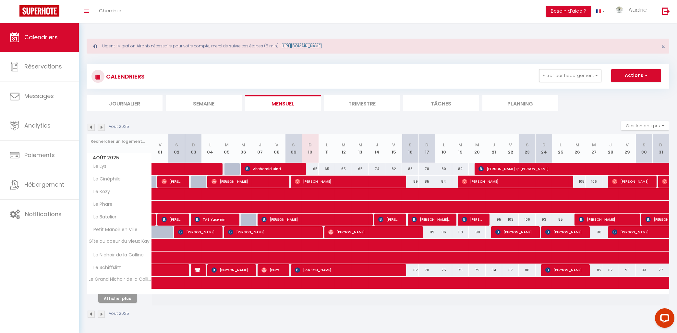
click at [322, 46] on link "[URL][DOMAIN_NAME]" at bounding box center [302, 46] width 40 height 6
click at [552, 74] on button "Filtrer par hébergement" at bounding box center [570, 75] width 62 height 13
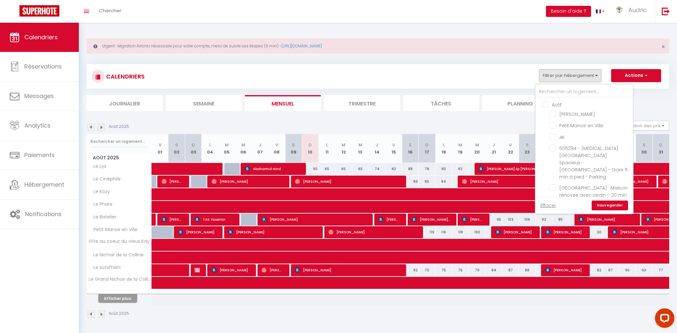
click at [548, 106] on input "Actif" at bounding box center [590, 104] width 97 height 6
checkbox input "true"
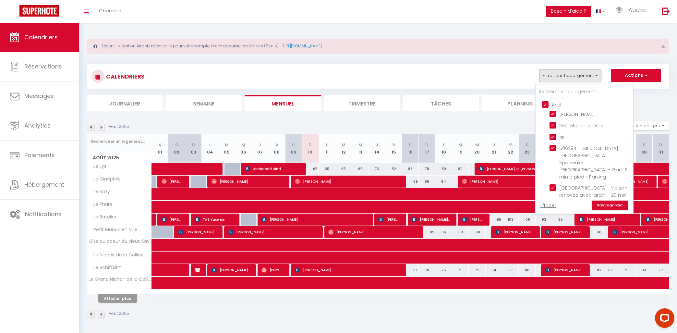
checkbox input "true"
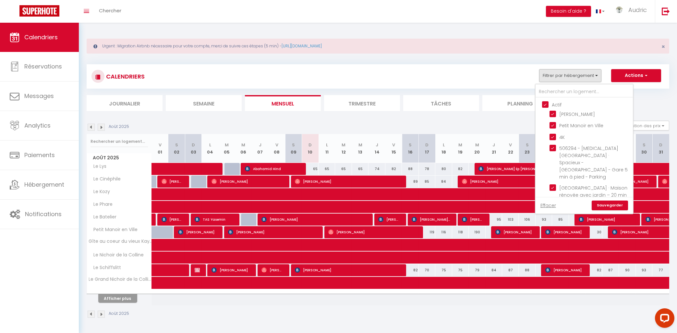
checkbox input "true"
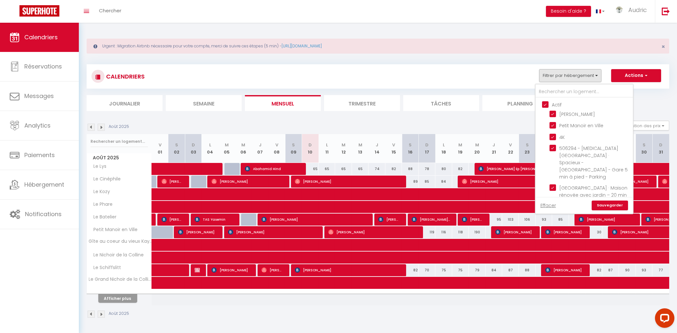
checkbox input "true"
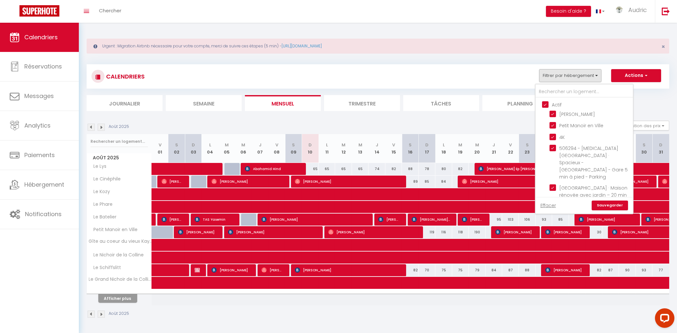
checkbox input "true"
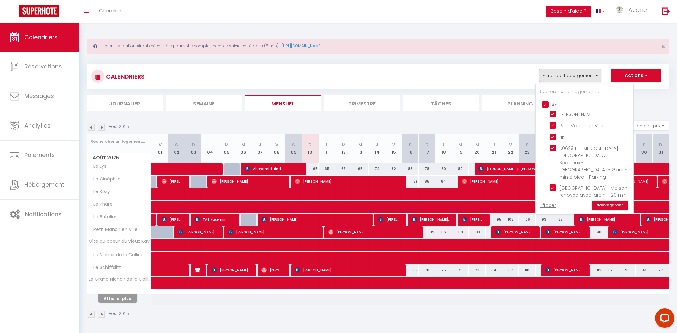
checkbox input "true"
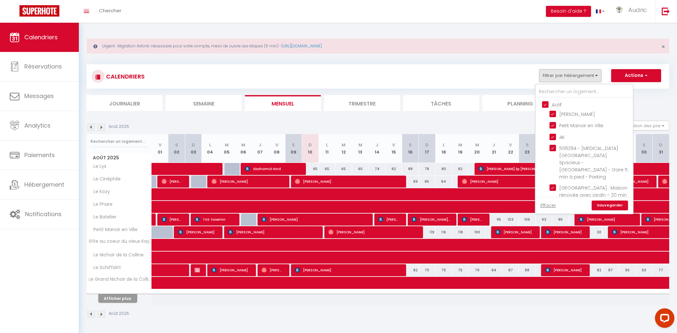
checkbox input "false"
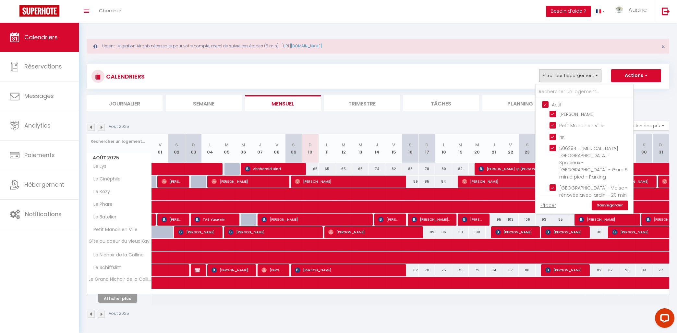
checkbox input "false"
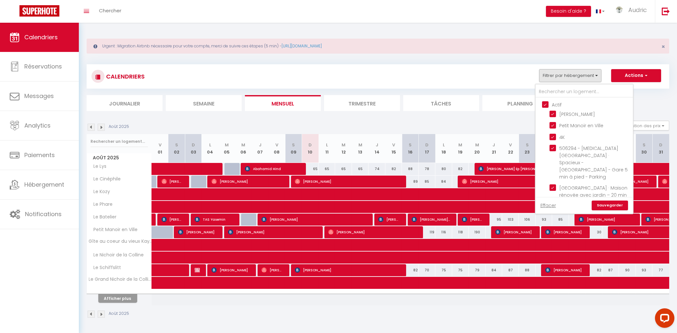
checkbox input "false"
click at [612, 204] on link "Sauvegarder" at bounding box center [610, 205] width 36 height 10
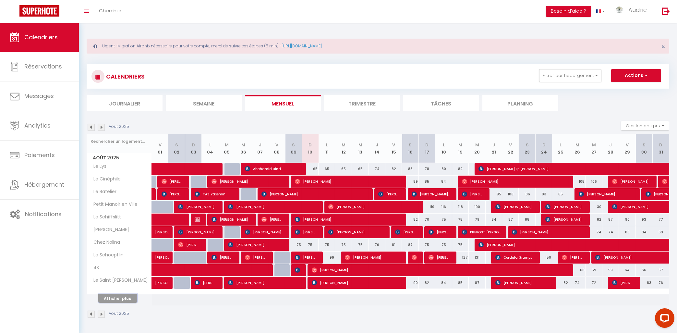
click at [111, 299] on button "Afficher plus" at bounding box center [117, 298] width 39 height 9
